Goal: Task Accomplishment & Management: Manage account settings

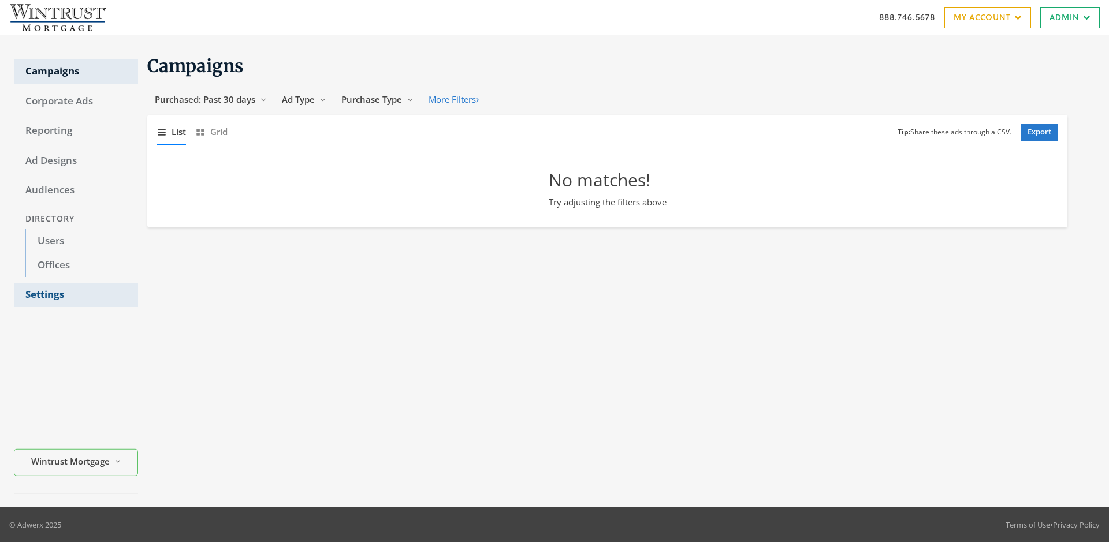
click at [76, 295] on link "Settings" at bounding box center [76, 295] width 124 height 24
select select "[PERSON_NAME]"
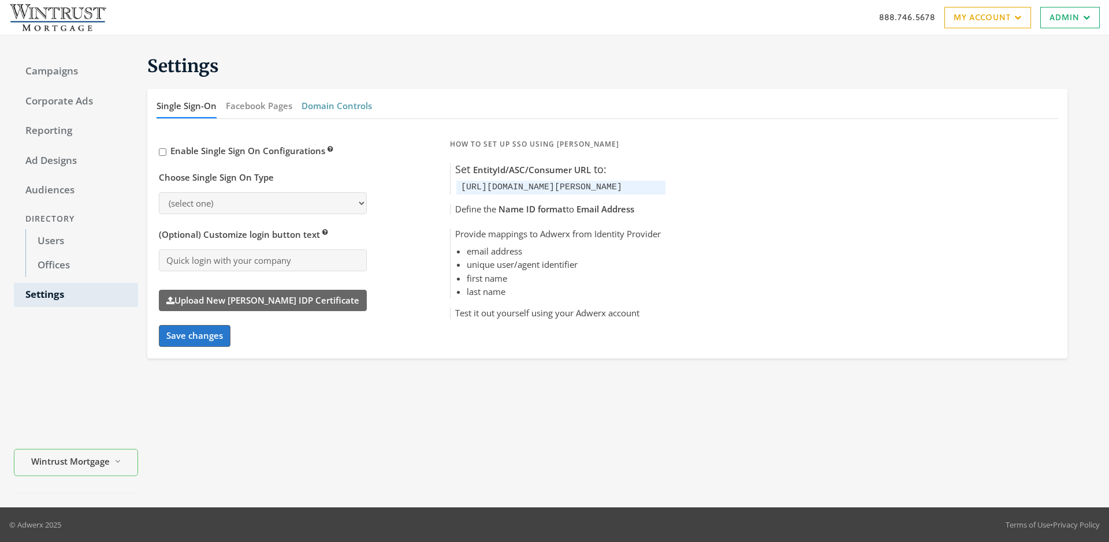
click at [336, 106] on button "Domain Controls" at bounding box center [336, 106] width 70 height 25
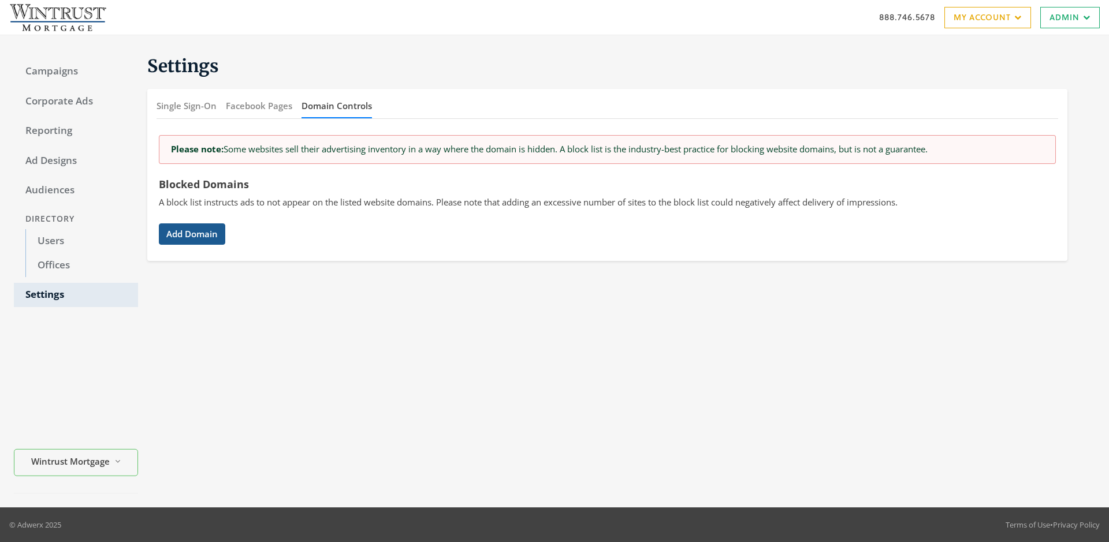
click at [192, 234] on button "Add Domain" at bounding box center [192, 233] width 66 height 21
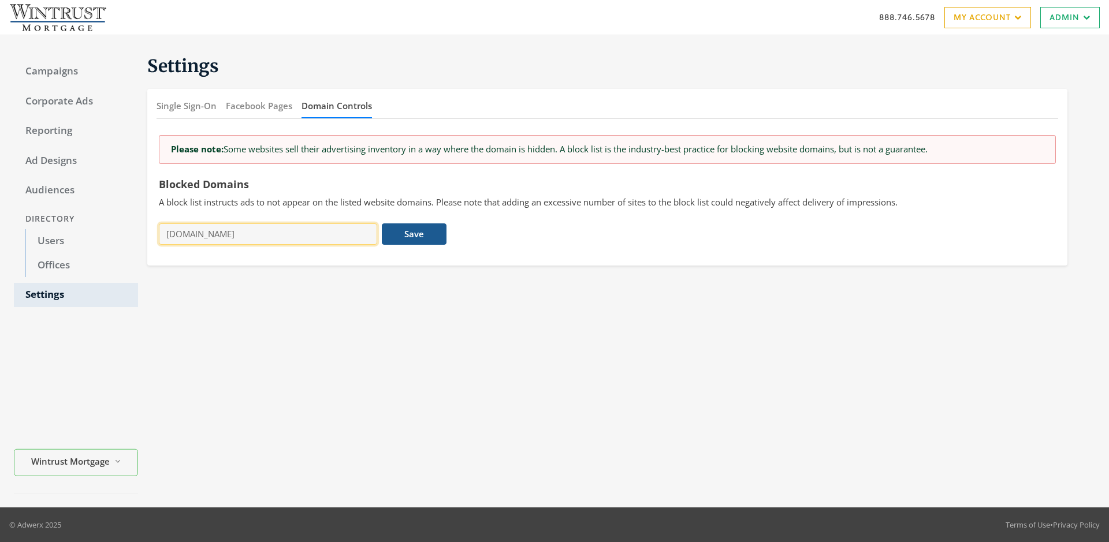
type input "[DOMAIN_NAME]"
click at [414, 234] on button "Save" at bounding box center [414, 233] width 64 height 21
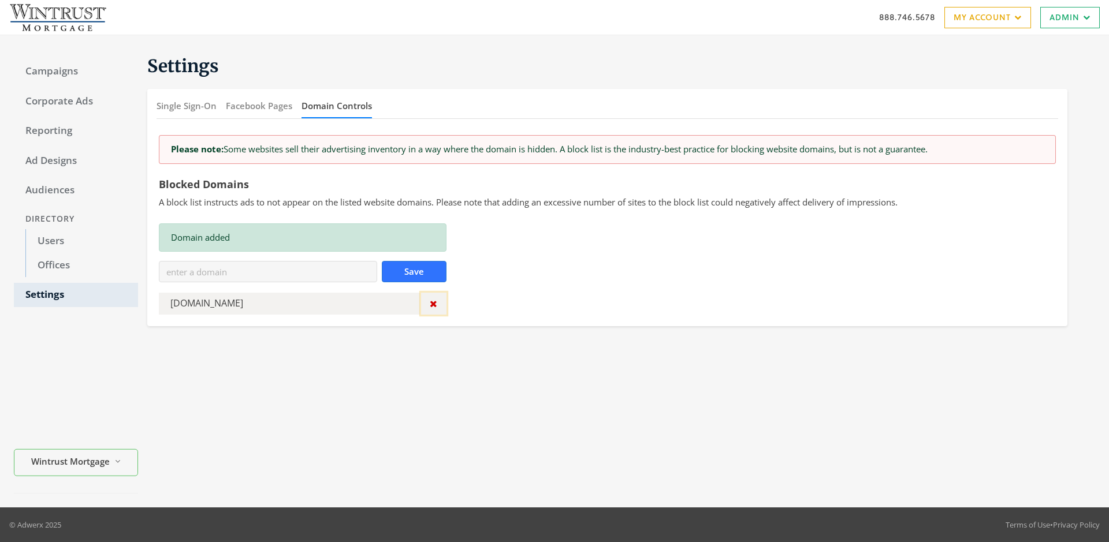
click at [433, 304] on icon "button" at bounding box center [434, 303] width 8 height 9
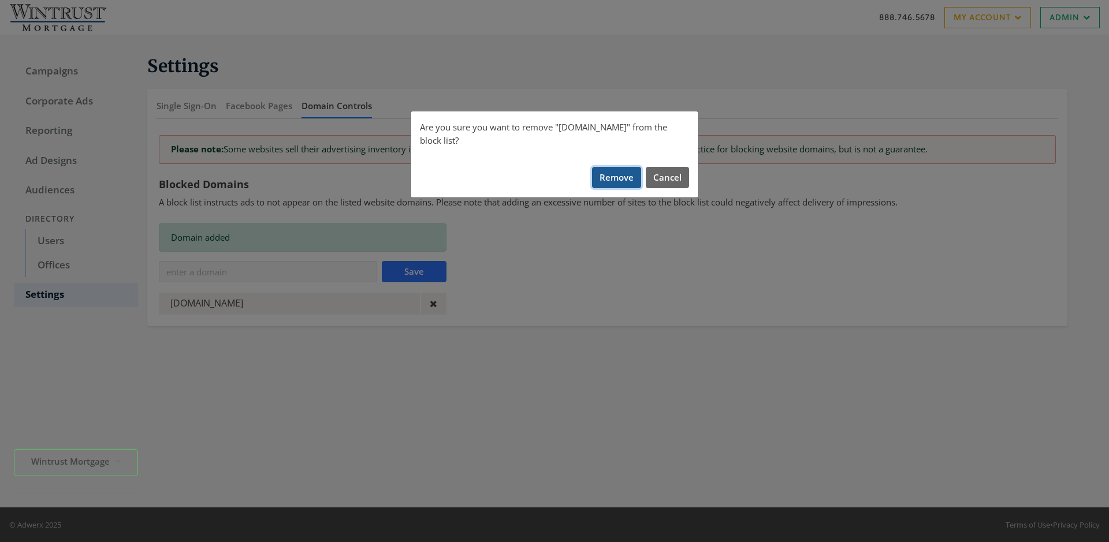
click at [617, 167] on button "Remove" at bounding box center [616, 177] width 49 height 21
